Goal: Find specific page/section: Find specific page/section

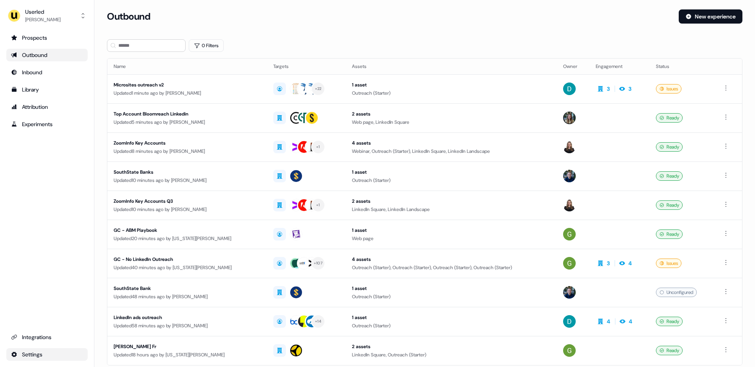
click at [34, 359] on html "For the best experience switch devices to a bigger screen. Go to Userled.io Use…" at bounding box center [377, 183] width 755 height 367
click at [37, 338] on html "For the best experience switch devices to a bigger screen. Go to Userled.io Use…" at bounding box center [377, 183] width 755 height 367
click at [37, 338] on div "Integrations" at bounding box center [47, 337] width 72 height 8
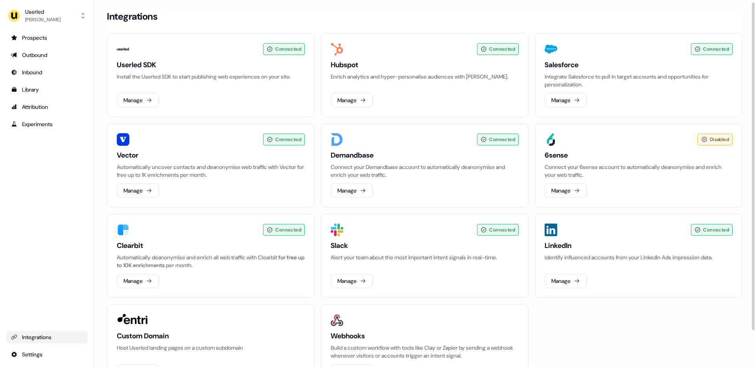
scroll to position [43, 0]
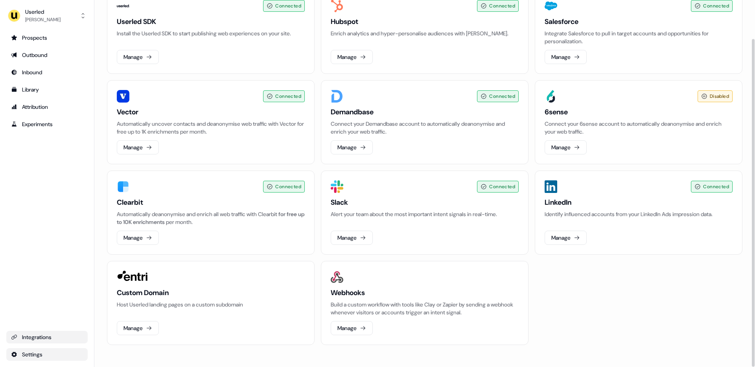
click at [34, 355] on html "For the best experience switch devices to a bigger screen. Go to Userled.io Use…" at bounding box center [377, 183] width 755 height 367
click at [47, 125] on html "For the best experience switch devices to a bigger screen. Go to Userled.io Use…" at bounding box center [377, 183] width 755 height 367
click at [24, 353] on html "For the best experience switch devices to a bigger screen. Go to Userled.io Use…" at bounding box center [377, 183] width 755 height 367
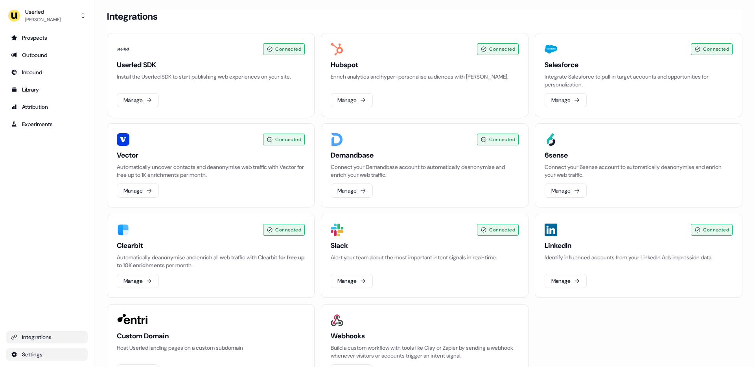
click at [26, 351] on html "For the best experience switch devices to a bigger screen. Go to [DOMAIN_NAME] …" at bounding box center [377, 183] width 755 height 367
click at [111, 351] on div "Privacy & Scripts" at bounding box center [123, 353] width 63 height 13
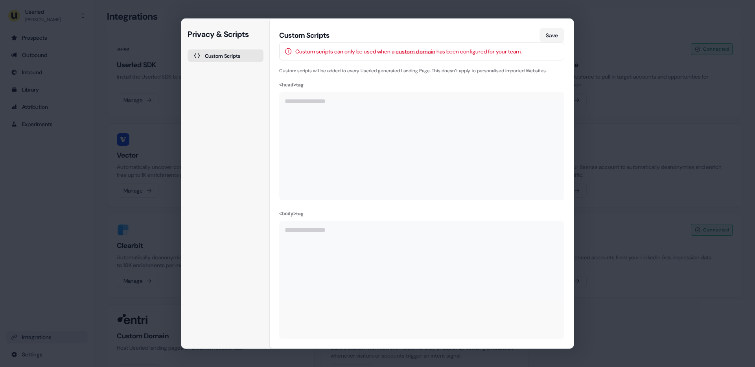
click at [629, 120] on div "**********" at bounding box center [377, 183] width 755 height 367
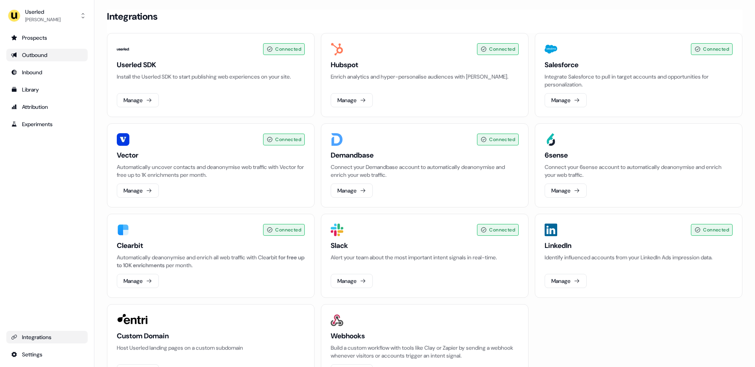
click at [33, 56] on div "Outbound" at bounding box center [47, 55] width 72 height 8
